Goal: Information Seeking & Learning: Learn about a topic

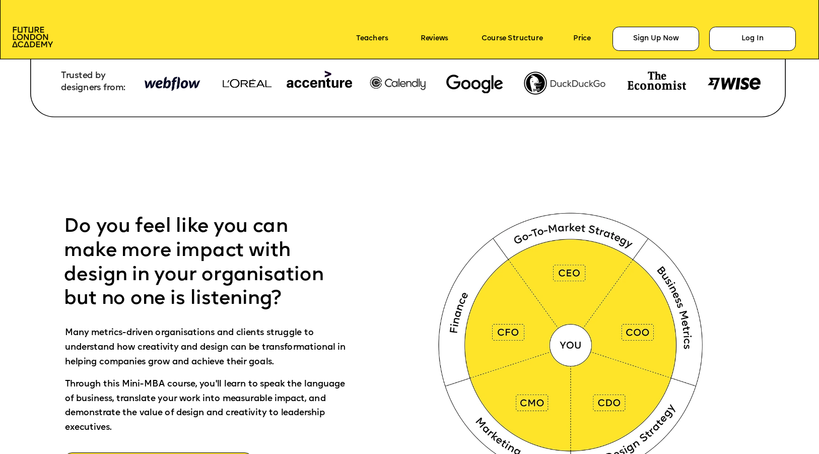
scroll to position [517, 0]
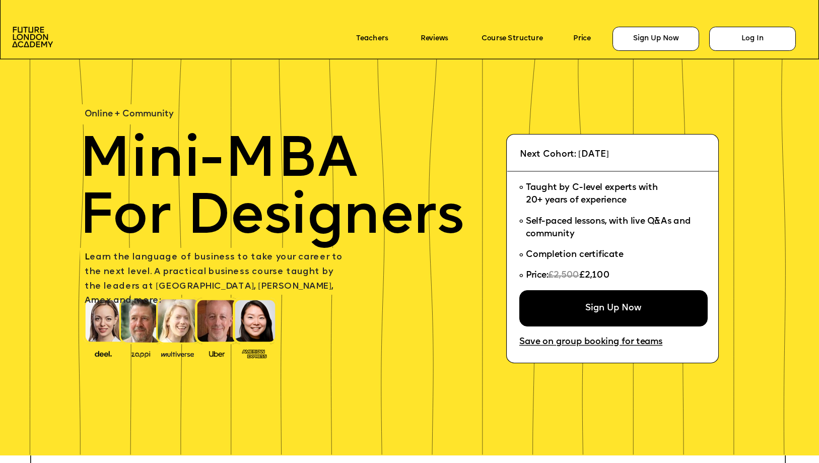
drag, startPoint x: 613, startPoint y: 275, endPoint x: 585, endPoint y: 273, distance: 27.7
click at [585, 273] on span "£2,100" at bounding box center [594, 275] width 30 height 9
copy span "£2,100"
click at [635, 337] on p "Save on group booking for teams" at bounding box center [602, 342] width 166 height 16
click at [632, 340] on link "Save on group booking for teams" at bounding box center [590, 342] width 143 height 10
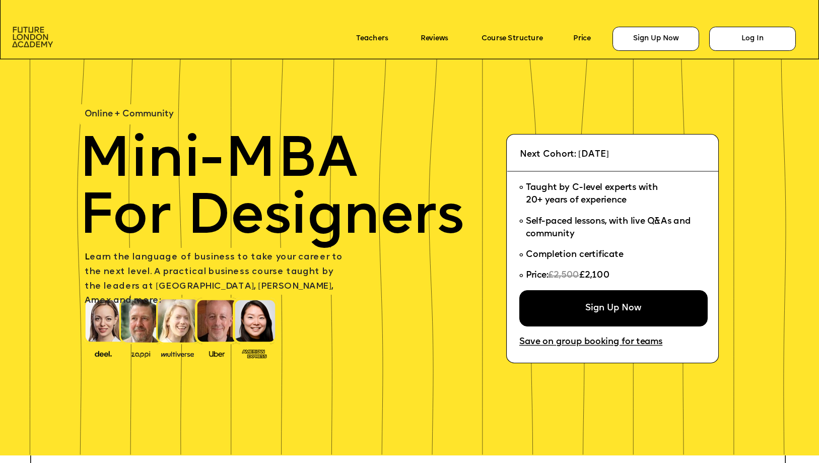
click at [35, 38] on img at bounding box center [32, 37] width 41 height 21
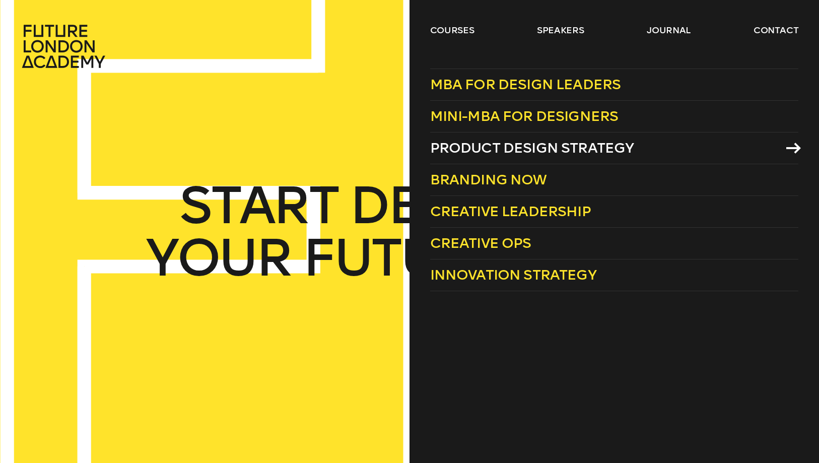
click at [474, 149] on span "Product Design Strategy" at bounding box center [532, 148] width 204 height 17
